Goal: Feedback & Contribution: Submit feedback/report problem

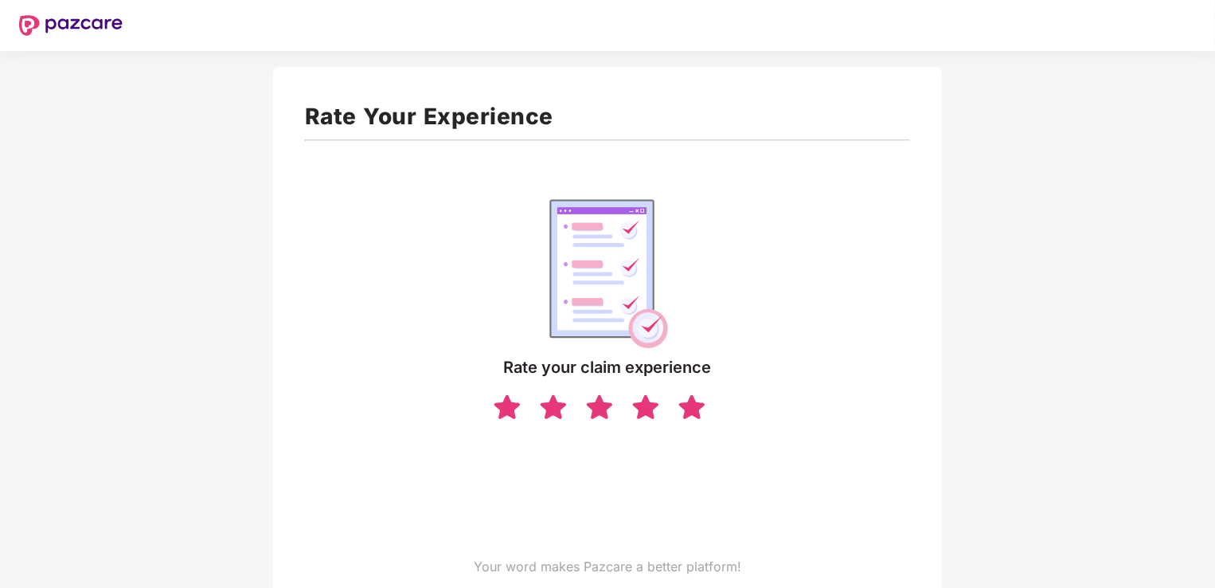
click at [690, 415] on img at bounding box center [692, 406] width 30 height 28
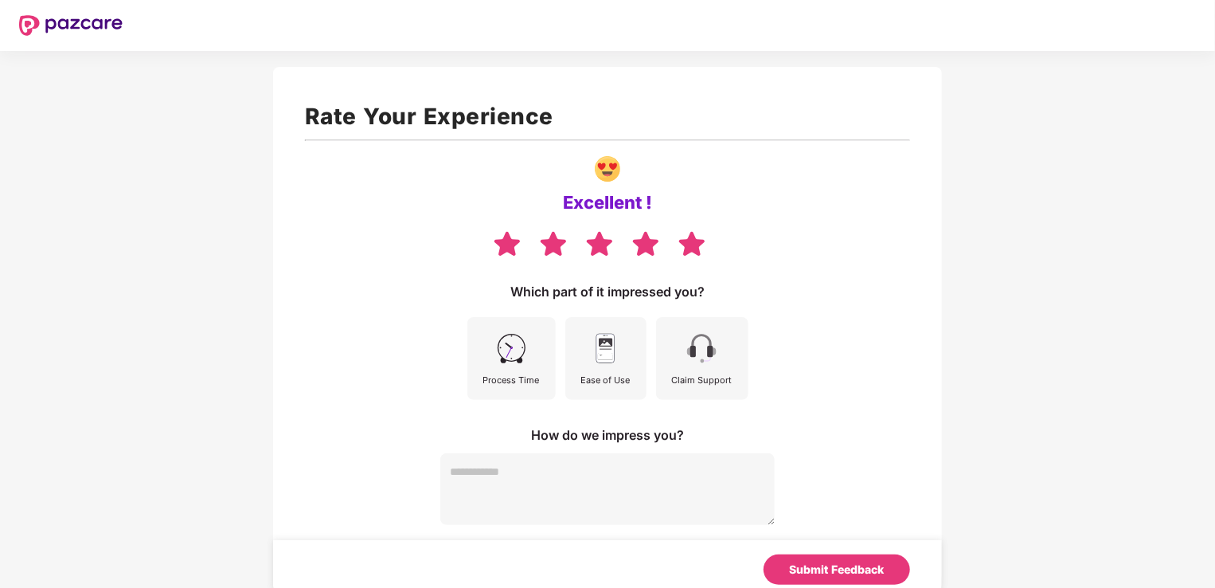
click at [459, 478] on textarea at bounding box center [607, 489] width 334 height 72
click at [684, 390] on div "Claim Support" at bounding box center [702, 358] width 92 height 83
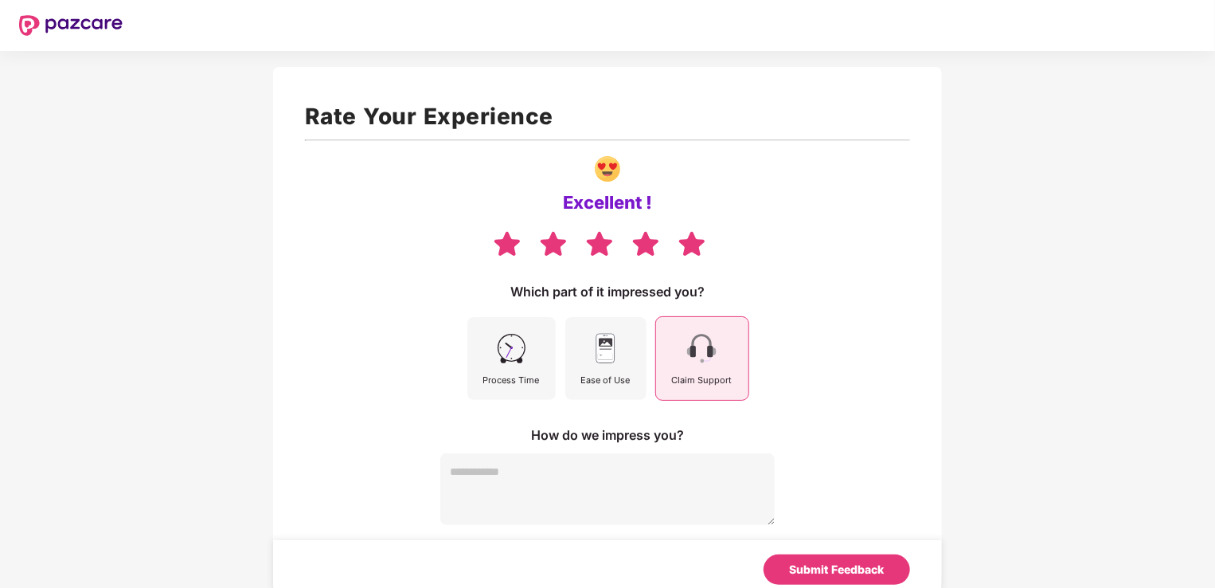
click at [527, 384] on div "Process Time" at bounding box center [511, 380] width 57 height 14
click at [609, 386] on div "Ease of Use" at bounding box center [605, 358] width 81 height 83
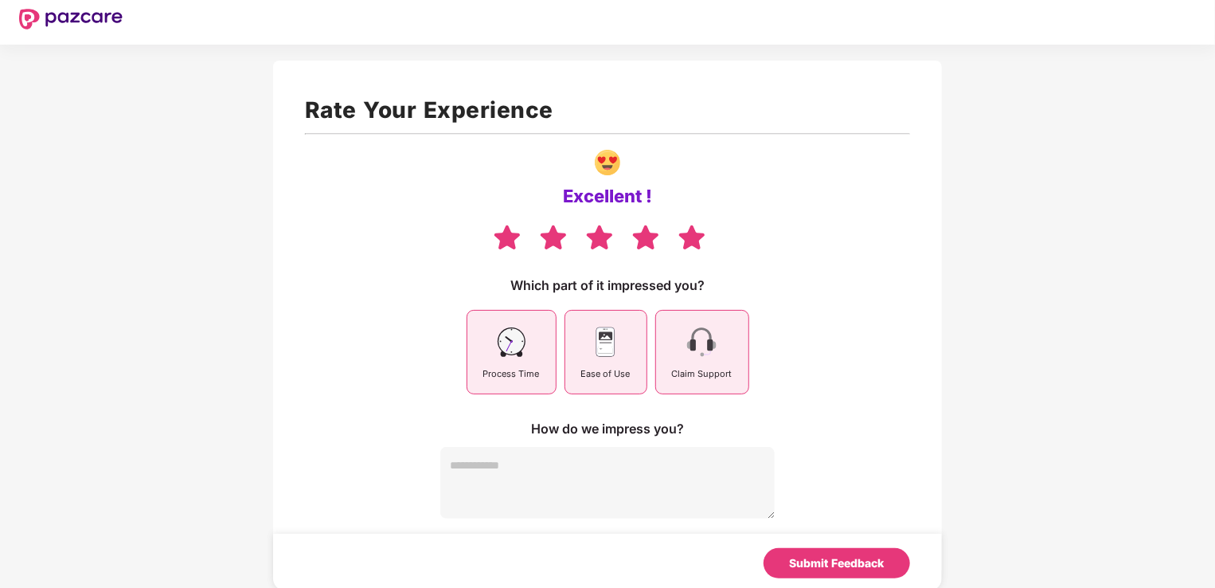
scroll to position [9, 0]
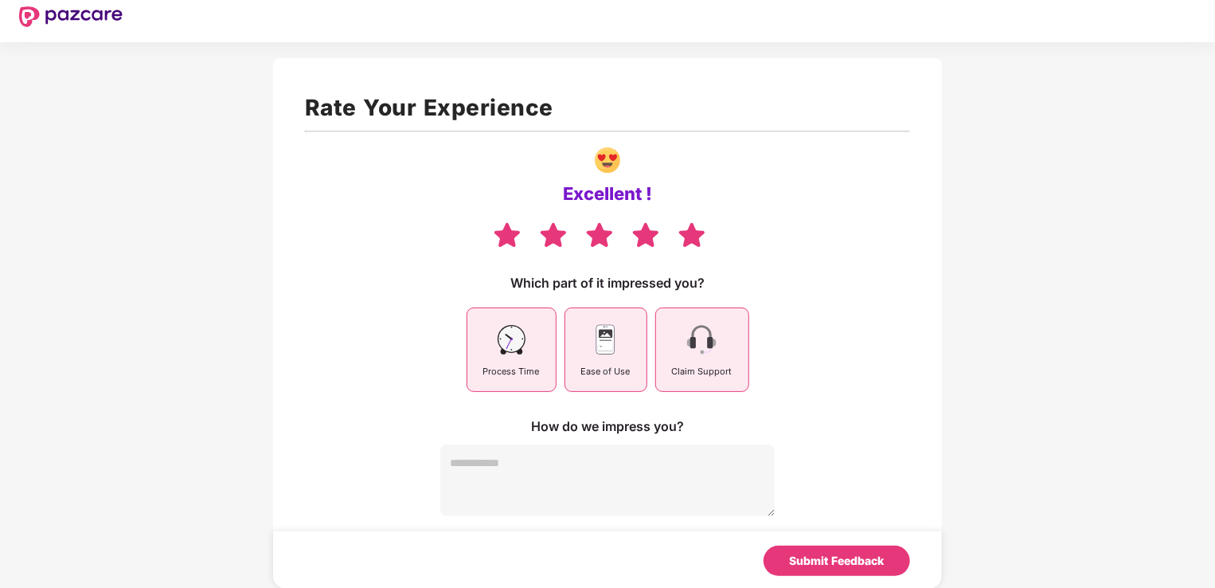
click at [490, 466] on textarea at bounding box center [607, 480] width 334 height 72
click at [806, 558] on div "Submit Feedback" at bounding box center [837, 561] width 95 height 18
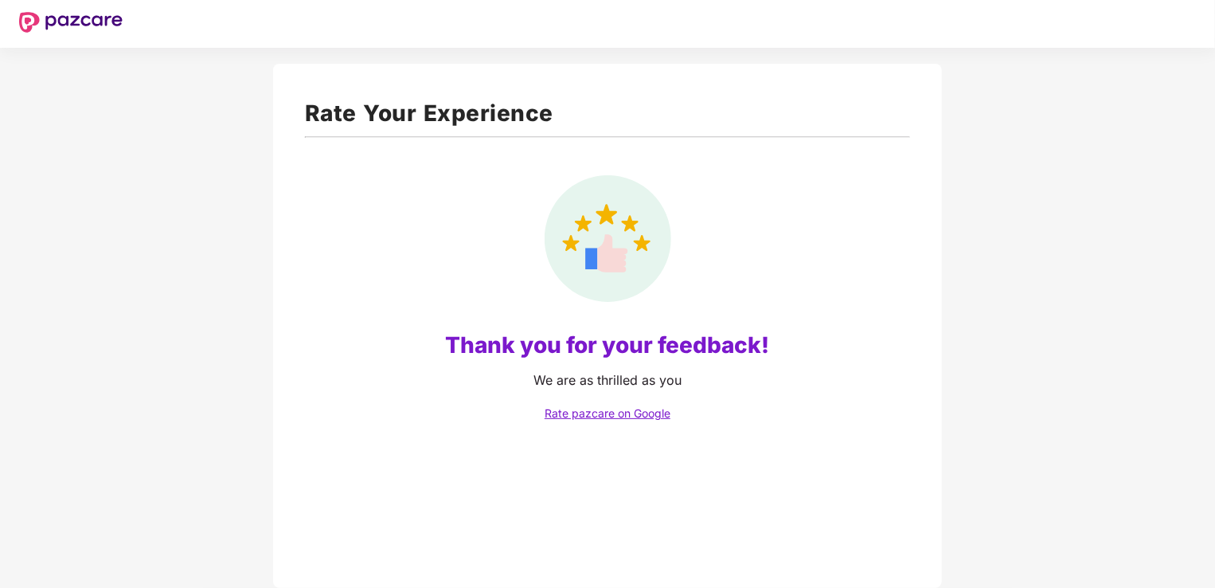
scroll to position [2, 0]
